Goal: Task Accomplishment & Management: Manage account settings

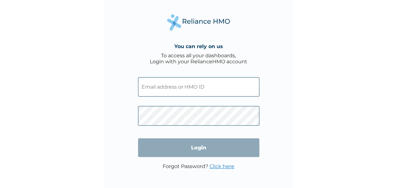
click at [212, 81] on input "text" at bounding box center [198, 86] width 121 height 19
click at [207, 85] on input "text" at bounding box center [198, 86] width 121 height 19
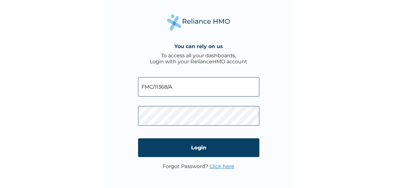
type input "FMC/11368/A"
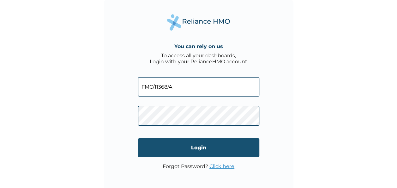
click at [200, 147] on input "Login" at bounding box center [198, 147] width 121 height 19
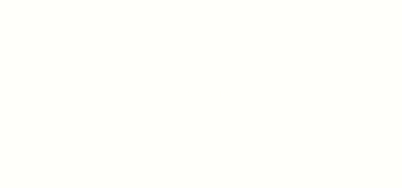
click at [298, 101] on div at bounding box center [201, 94] width 402 height 188
